Goal: Information Seeking & Learning: Learn about a topic

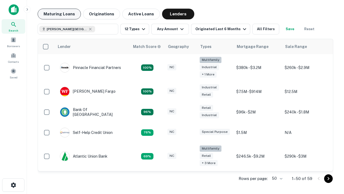
click at [59, 14] on button "Maturing Loans" at bounding box center [59, 14] width 43 height 11
